Goal: Check status

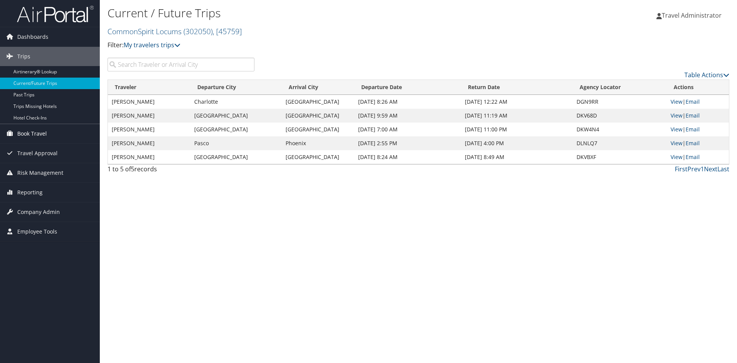
click at [30, 131] on span "Book Travel" at bounding box center [32, 133] width 30 height 19
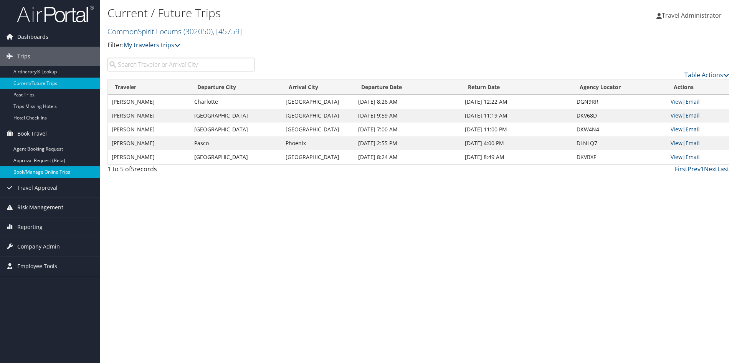
click at [43, 172] on link "Book/Manage Online Trips" at bounding box center [50, 172] width 100 height 12
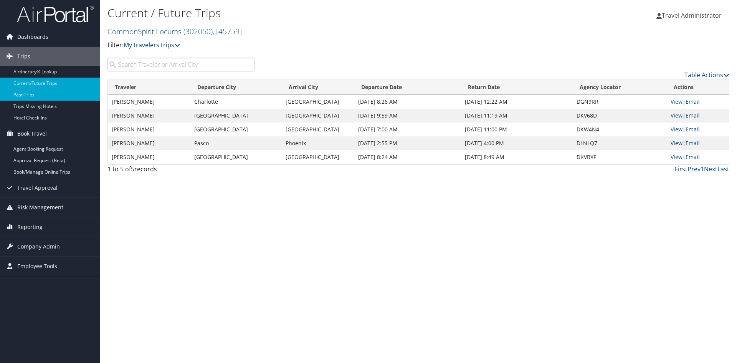
click at [26, 97] on link "Past Trips" at bounding box center [50, 95] width 100 height 12
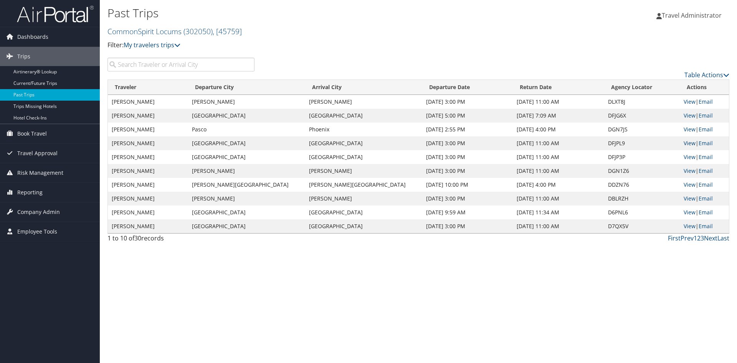
click at [685, 144] on link "View" at bounding box center [690, 142] width 12 height 7
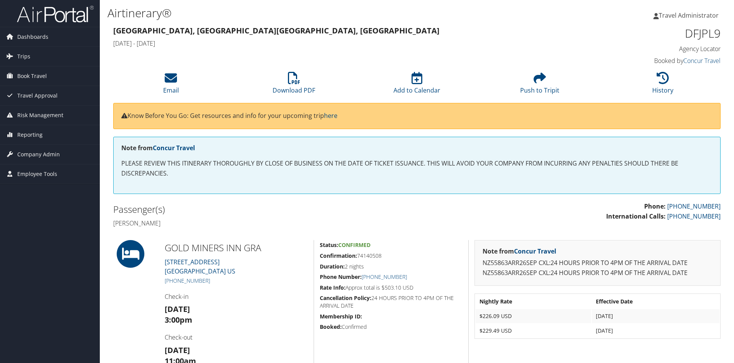
scroll to position [77, 0]
